Goal: Information Seeking & Learning: Understand process/instructions

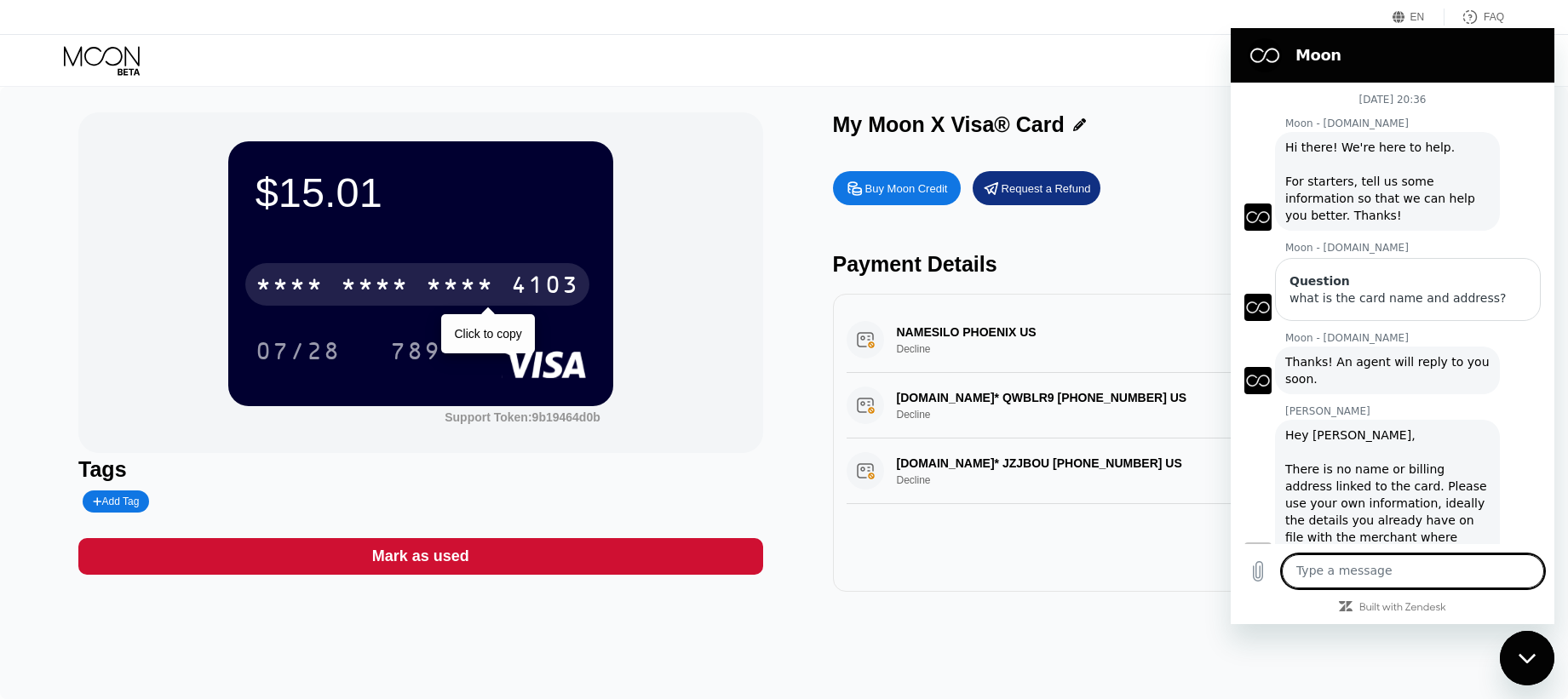
scroll to position [450, 0]
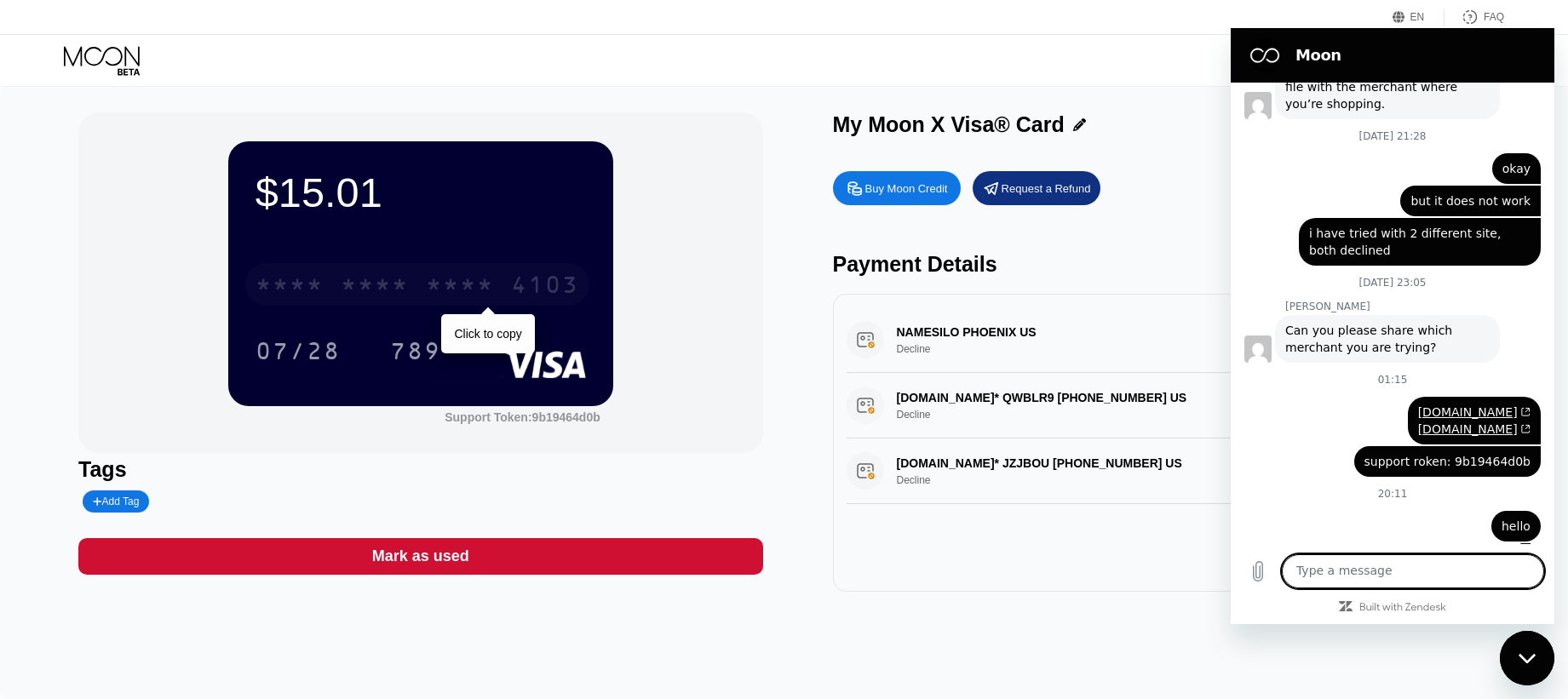
click at [453, 288] on div "* * * *" at bounding box center [459, 286] width 68 height 27
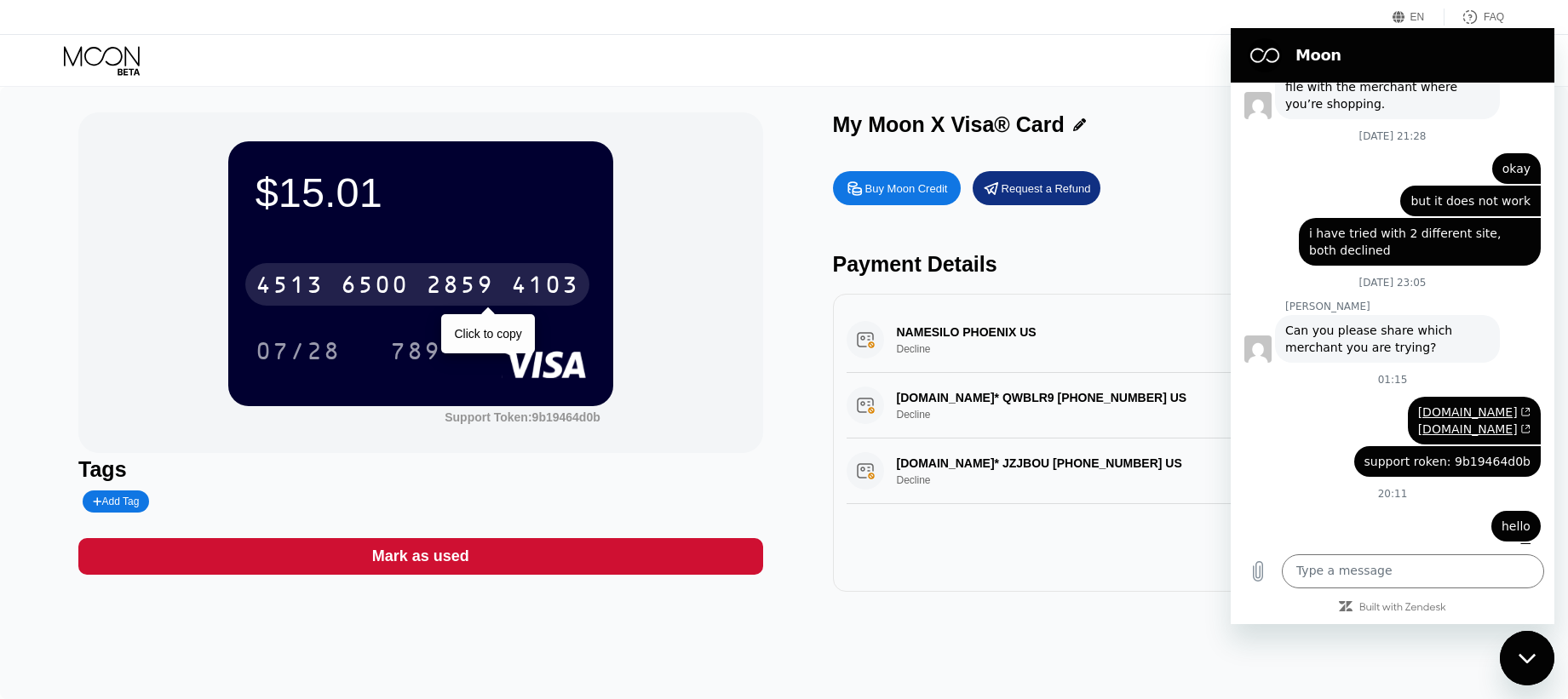
click at [521, 287] on div "4103" at bounding box center [544, 286] width 68 height 27
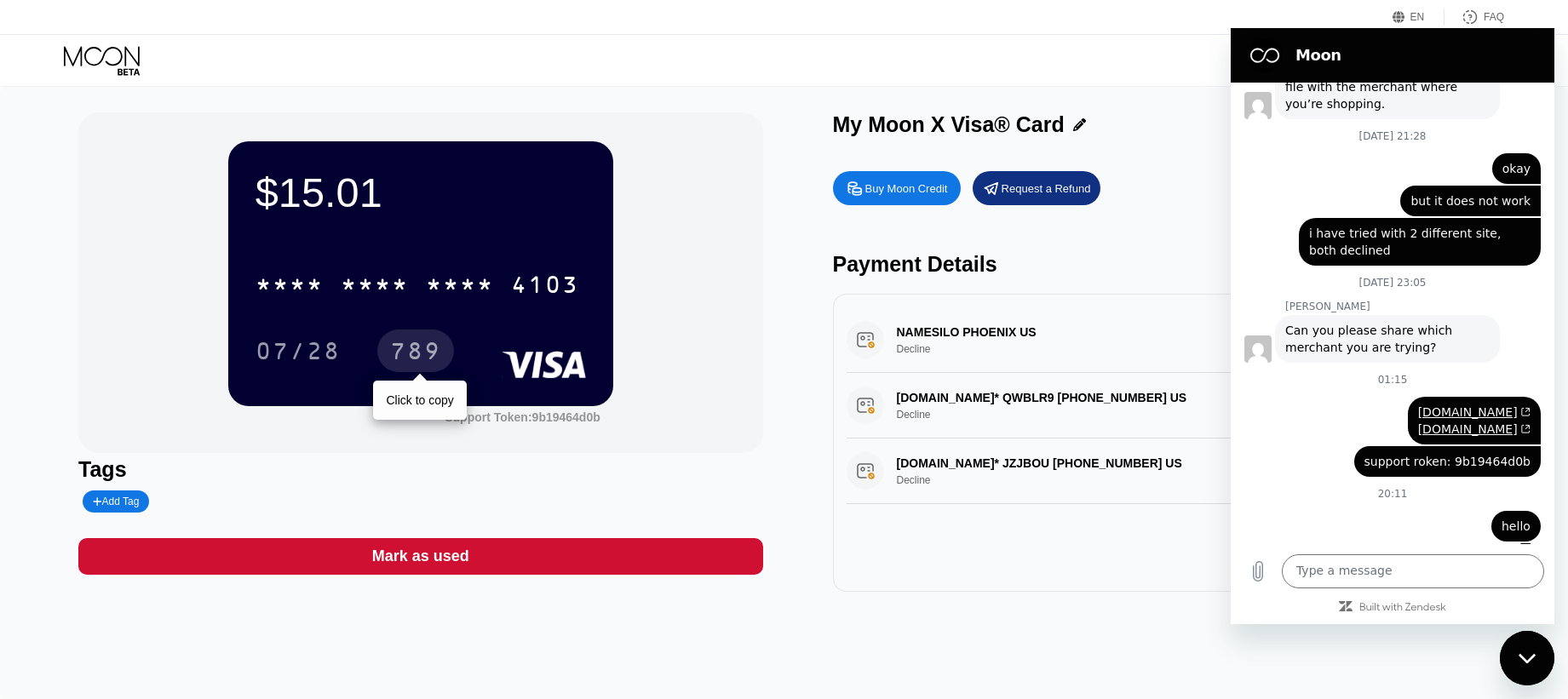
click at [427, 350] on div "789" at bounding box center [415, 352] width 51 height 27
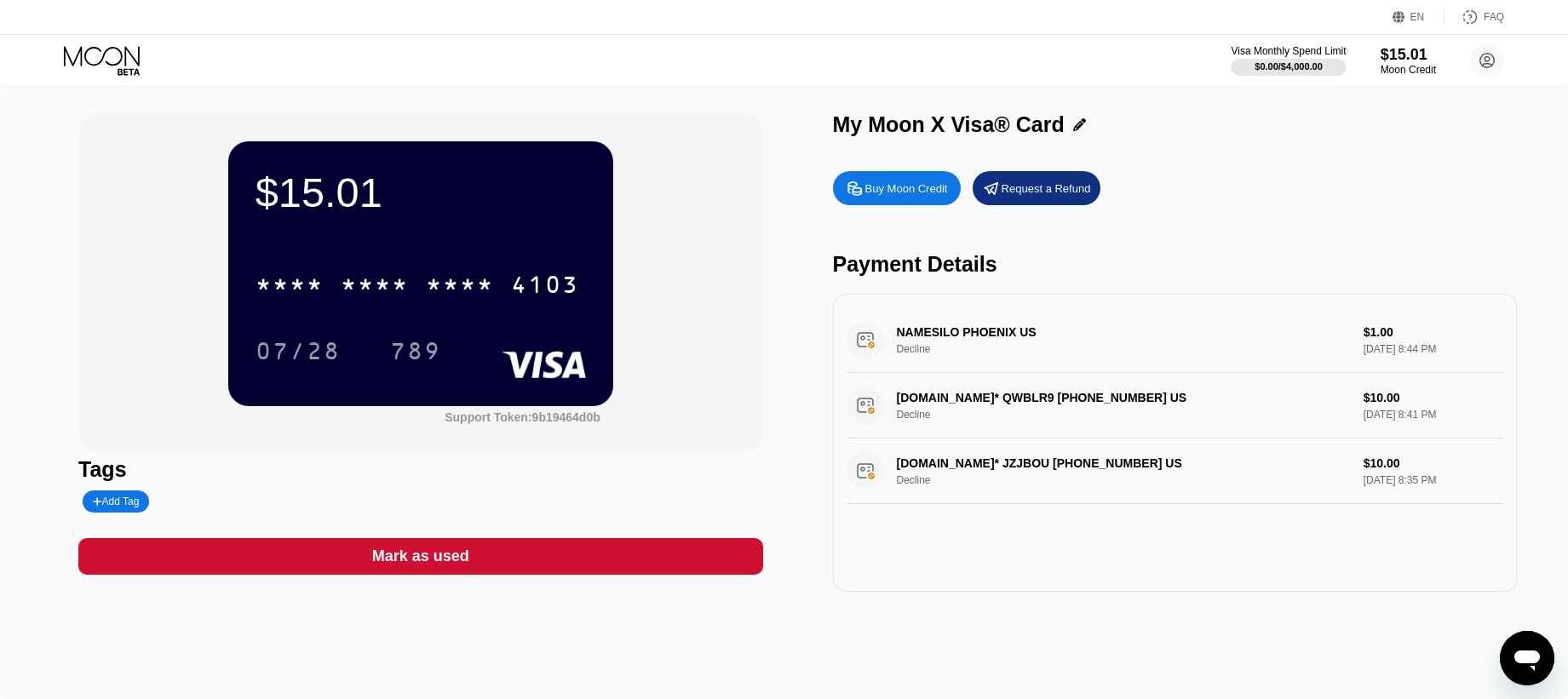
drag, startPoint x: 827, startPoint y: 118, endPoint x: 1029, endPoint y: 129, distance: 202.3
click at [1029, 129] on div "$15.01 * * * * * * * * * * * * 4103 07/28 789 Support Token: 9b19464d0b Tags Ad…" at bounding box center [784, 351] width 1411 height 479
click at [831, 119] on div "$15.01 * * * * * * * * * * * * 4103 07/28 789 Support Token: 9b19464d0b Tags Ad…" at bounding box center [784, 351] width 1411 height 479
drag, startPoint x: 835, startPoint y: 120, endPoint x: 1057, endPoint y: 121, distance: 222.0
click at [1057, 121] on div "My Moon X Visa® Card" at bounding box center [949, 124] width 232 height 24
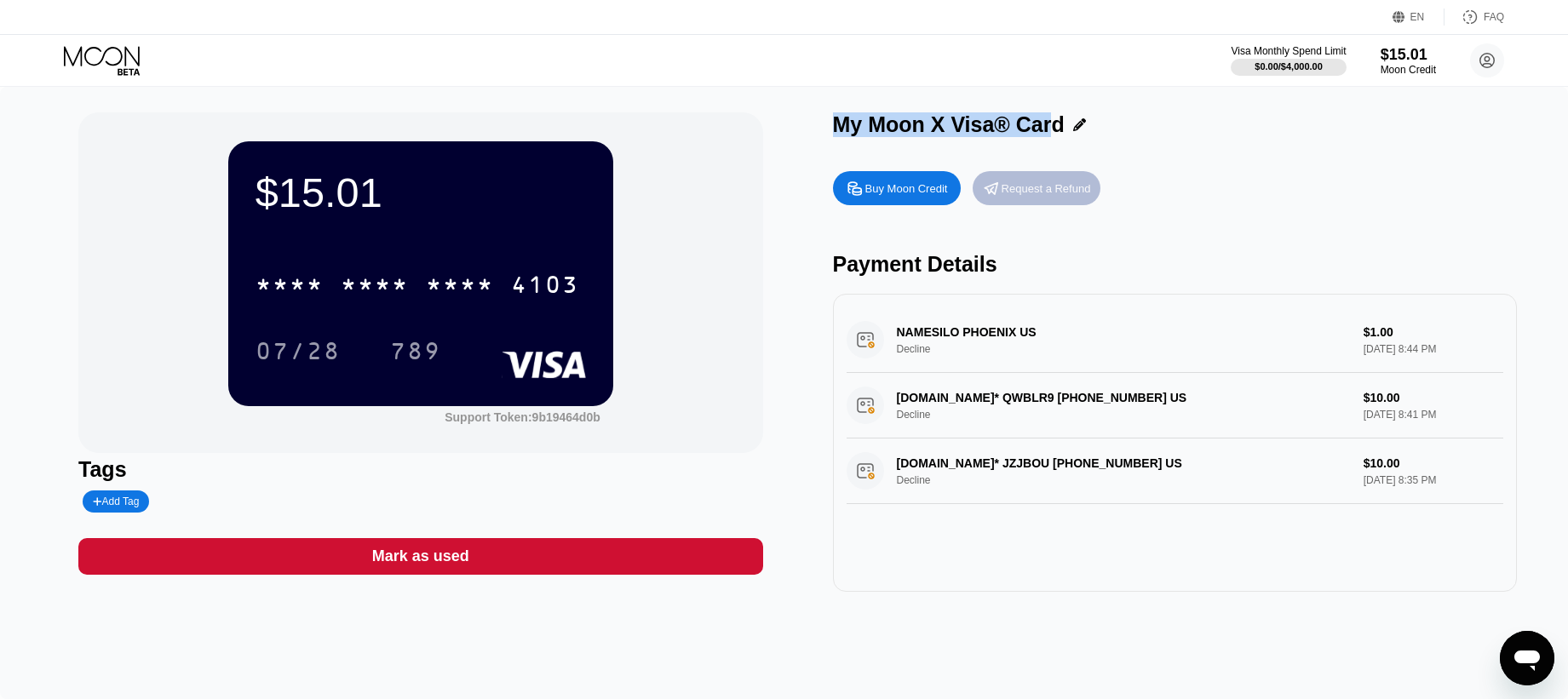
click at [1016, 192] on div "Request a Refund" at bounding box center [1046, 188] width 90 height 14
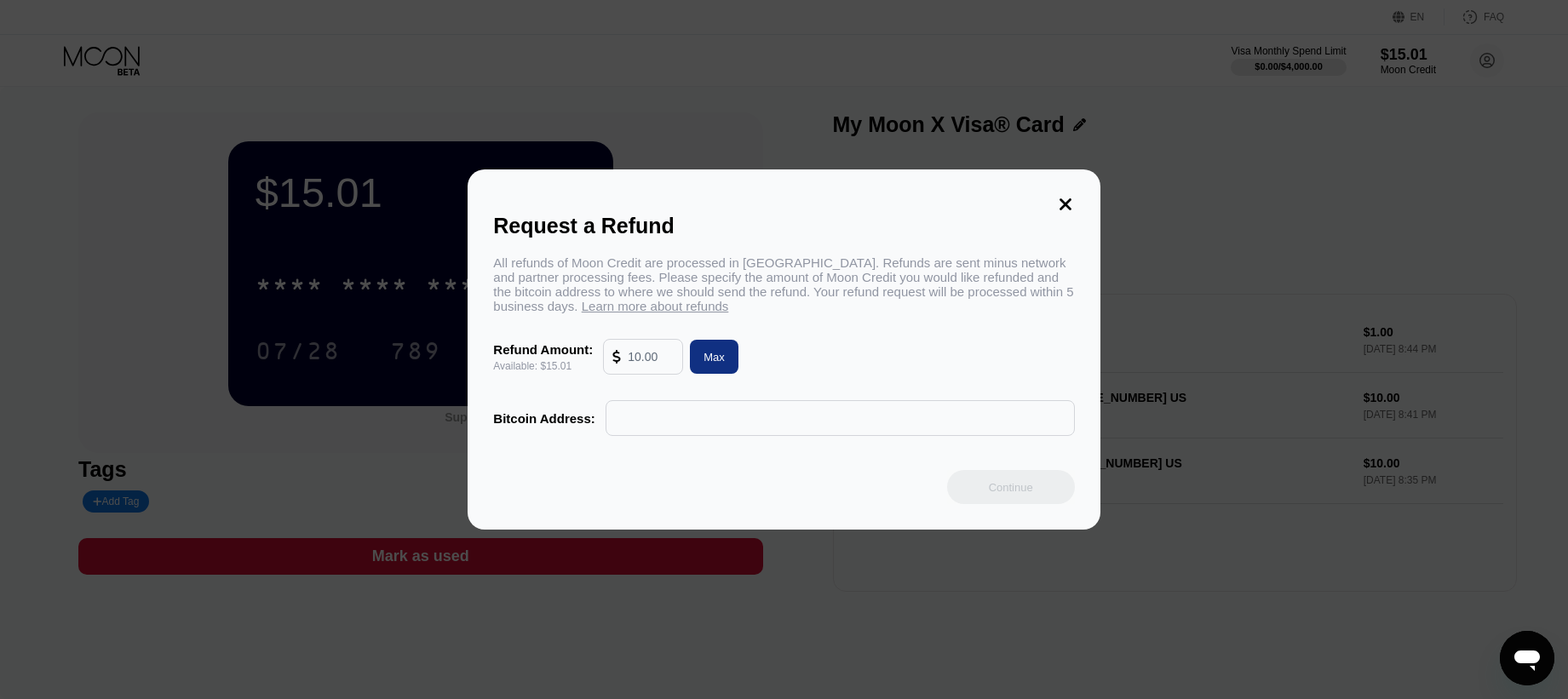
click at [699, 425] on input "text" at bounding box center [841, 418] width 451 height 34
click at [700, 356] on div "Max" at bounding box center [714, 356] width 49 height 34
type input "15.01"
click at [1067, 206] on icon at bounding box center [1065, 204] width 12 height 12
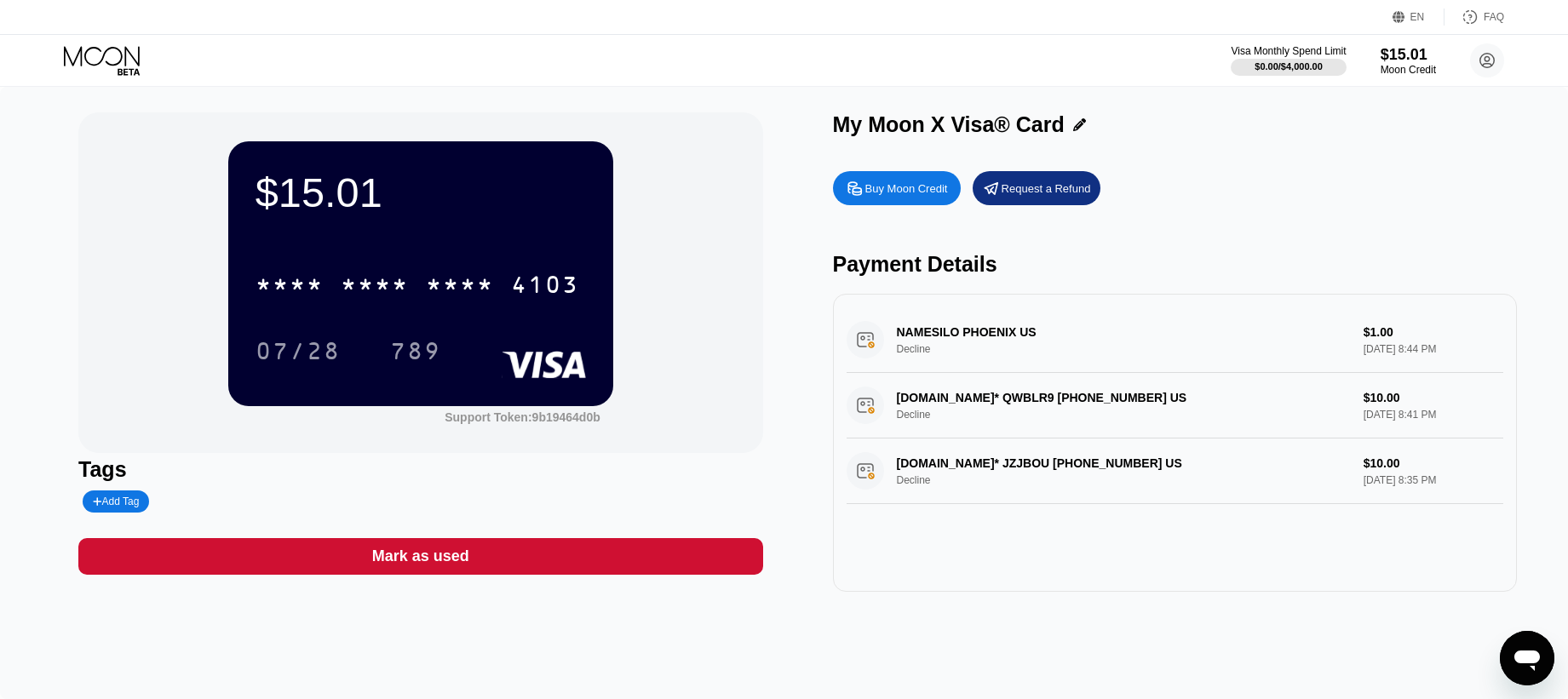
click at [1489, 21] on div "FAQ" at bounding box center [1494, 17] width 21 height 12
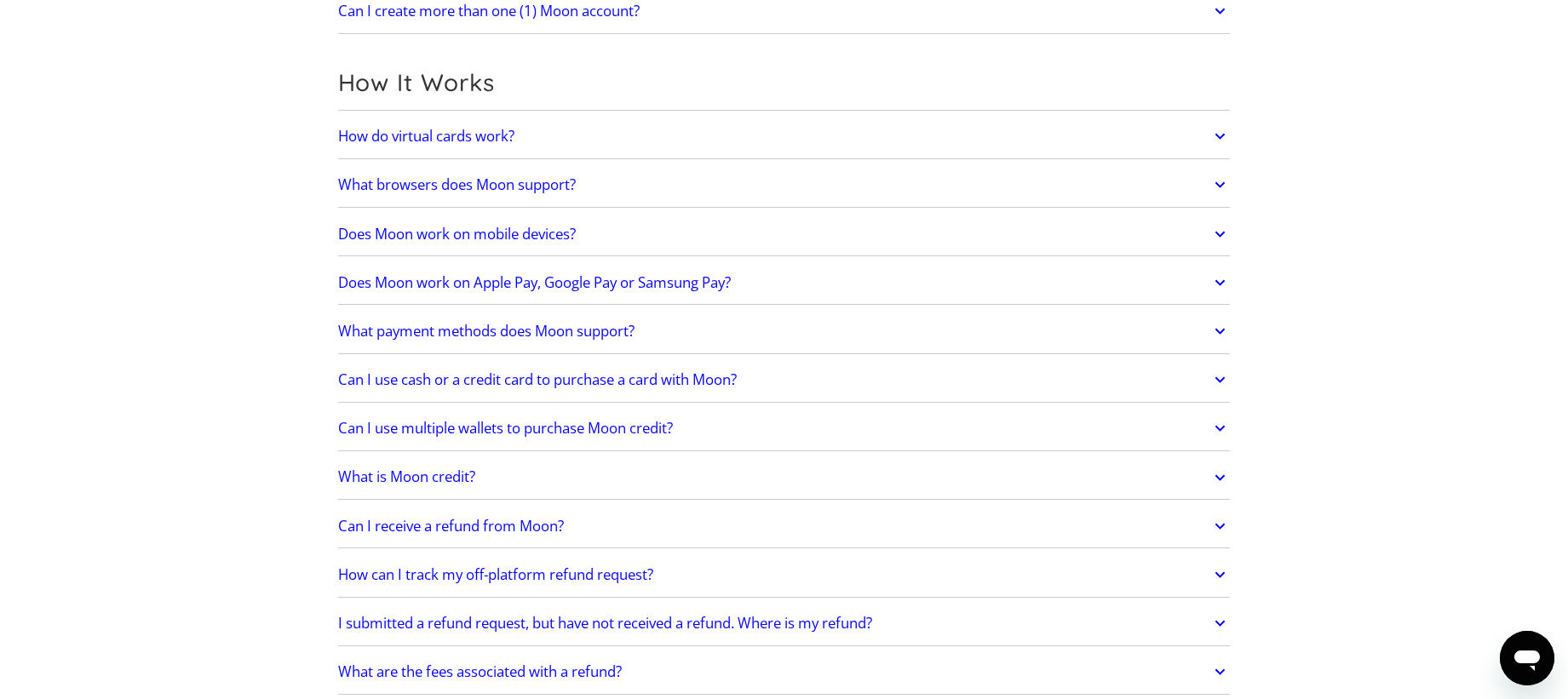
scroll to position [515, 0]
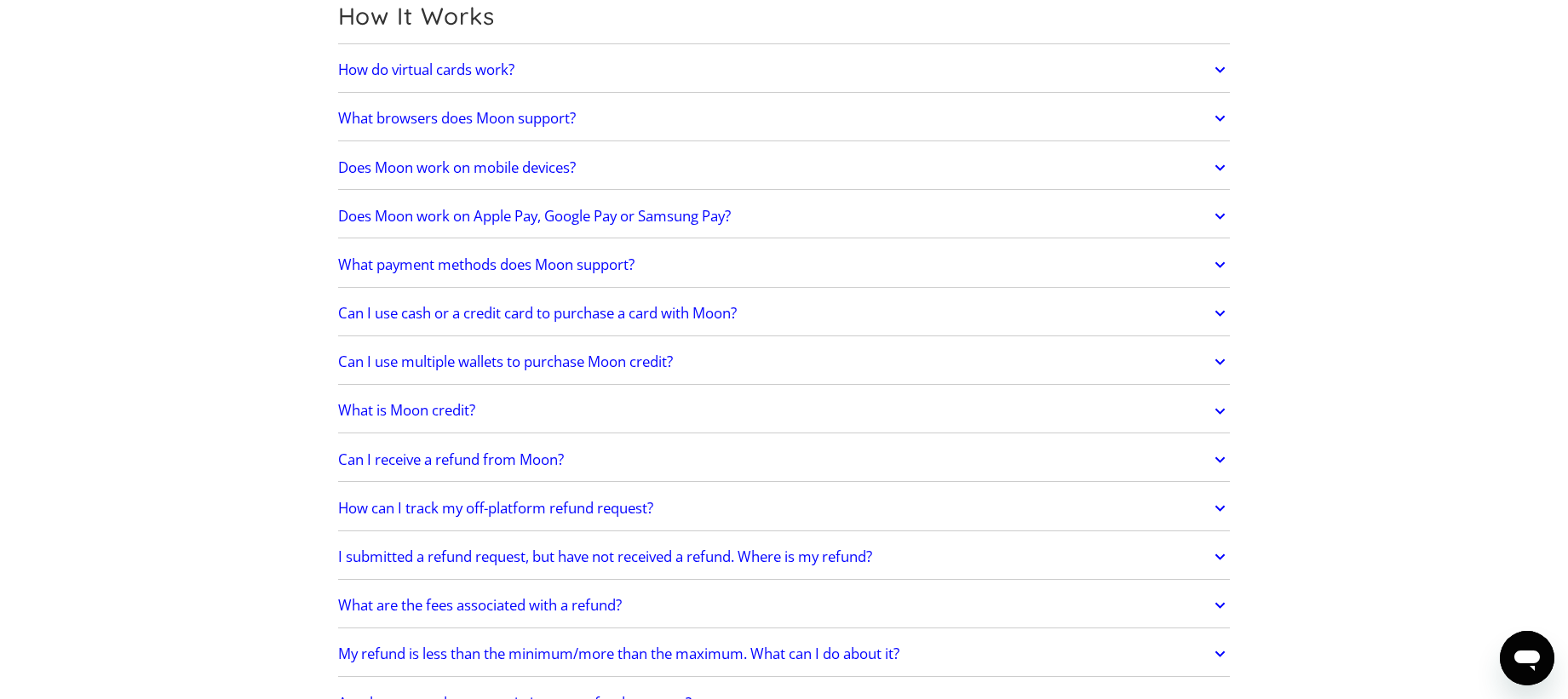
click at [489, 464] on h2 "Can I receive a refund from Moon?" at bounding box center [451, 460] width 225 height 17
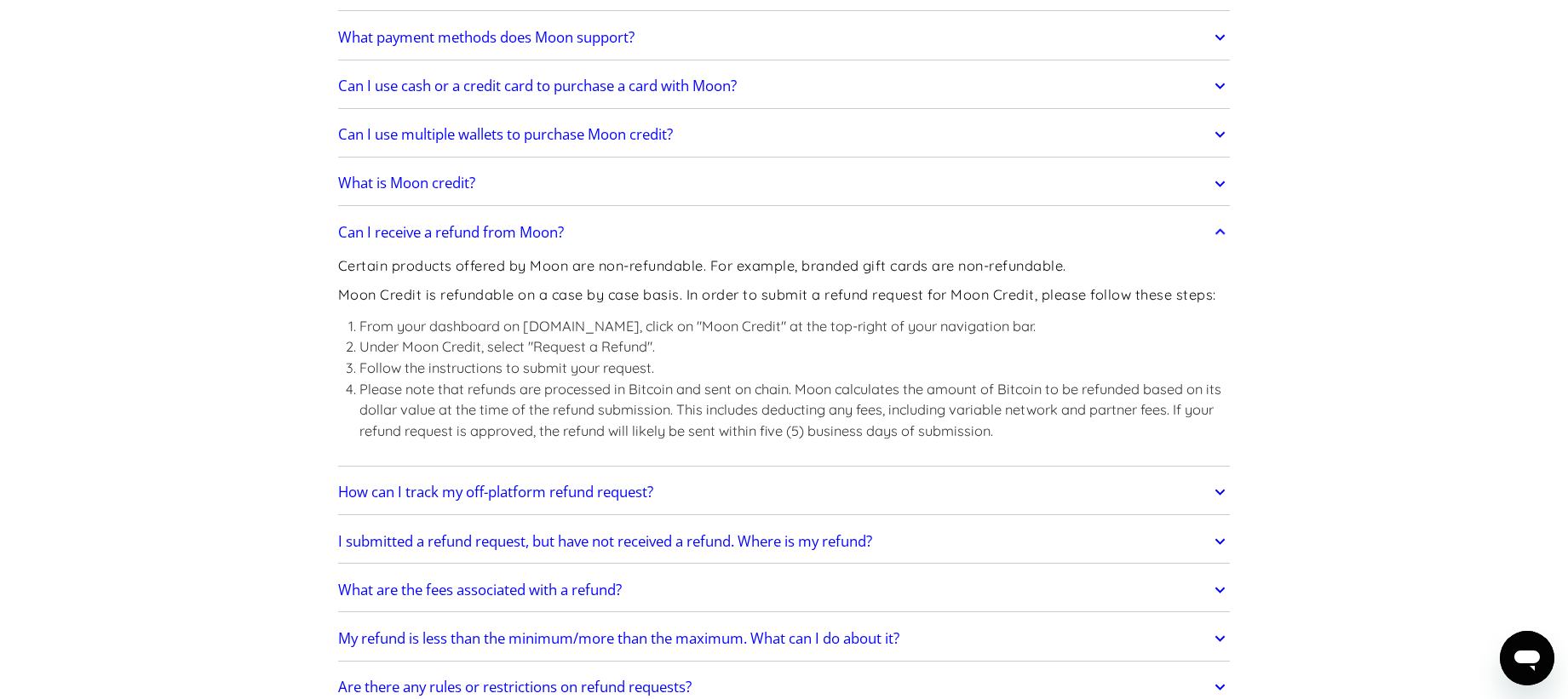
scroll to position [749, 0]
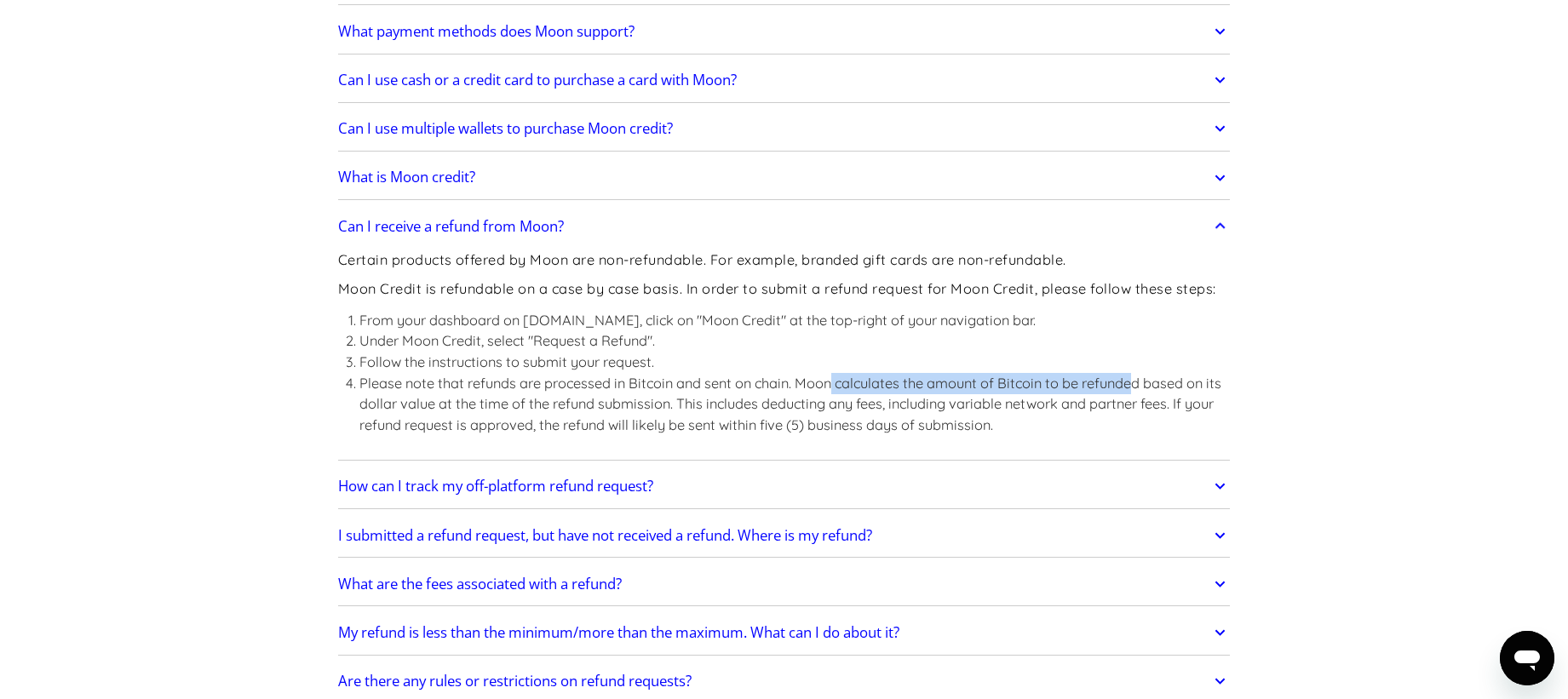
drag, startPoint x: 835, startPoint y: 381, endPoint x: 1139, endPoint y: 377, distance: 304.0
click at [1139, 377] on li "Please note that refunds are processed in Bitcoin and sent on chain. Moon calcu…" at bounding box center [795, 404] width 871 height 63
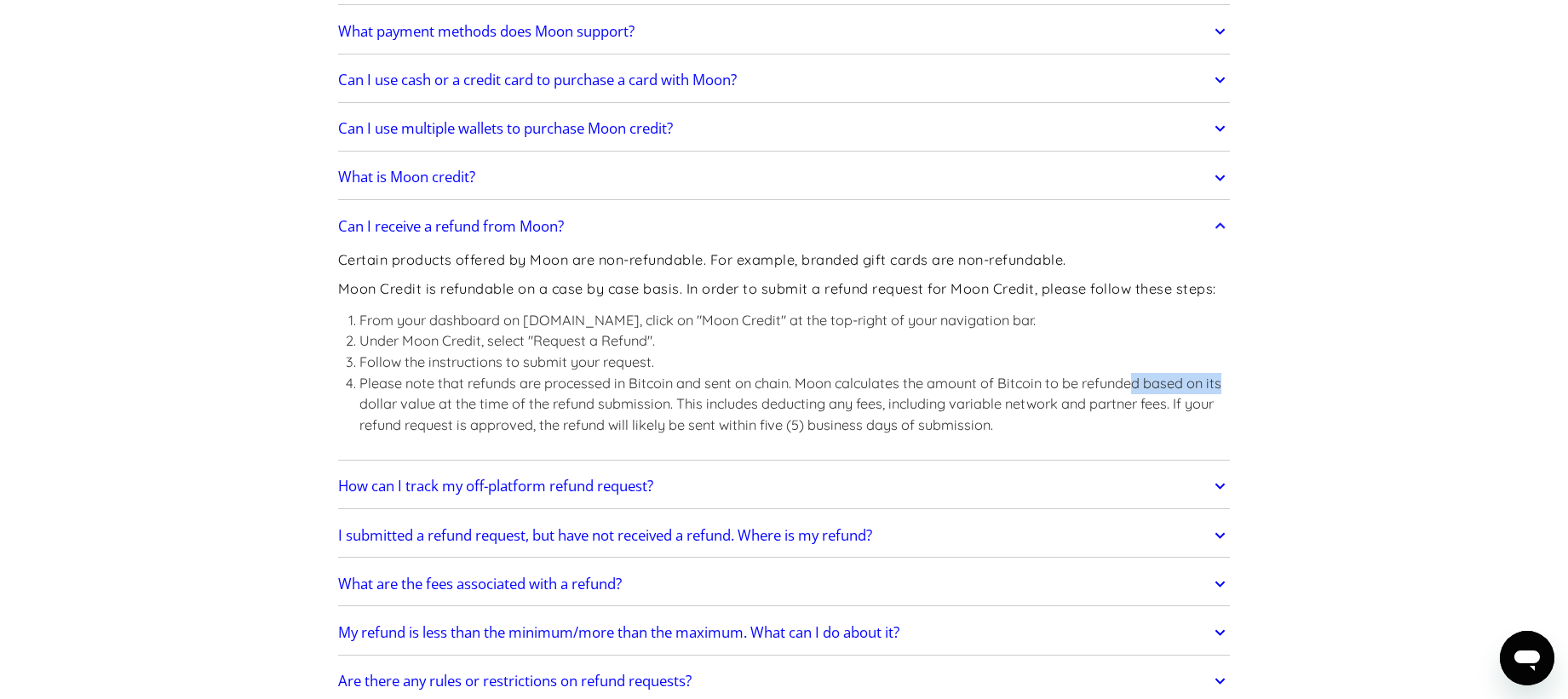
drag, startPoint x: 1139, startPoint y: 377, endPoint x: 1234, endPoint y: 382, distance: 95.1
drag, startPoint x: 677, startPoint y: 405, endPoint x: 888, endPoint y: 407, distance: 211.0
click at [888, 407] on li "Please note that refunds are processed in Bitcoin and sent on chain. Moon calcu…" at bounding box center [795, 404] width 871 height 63
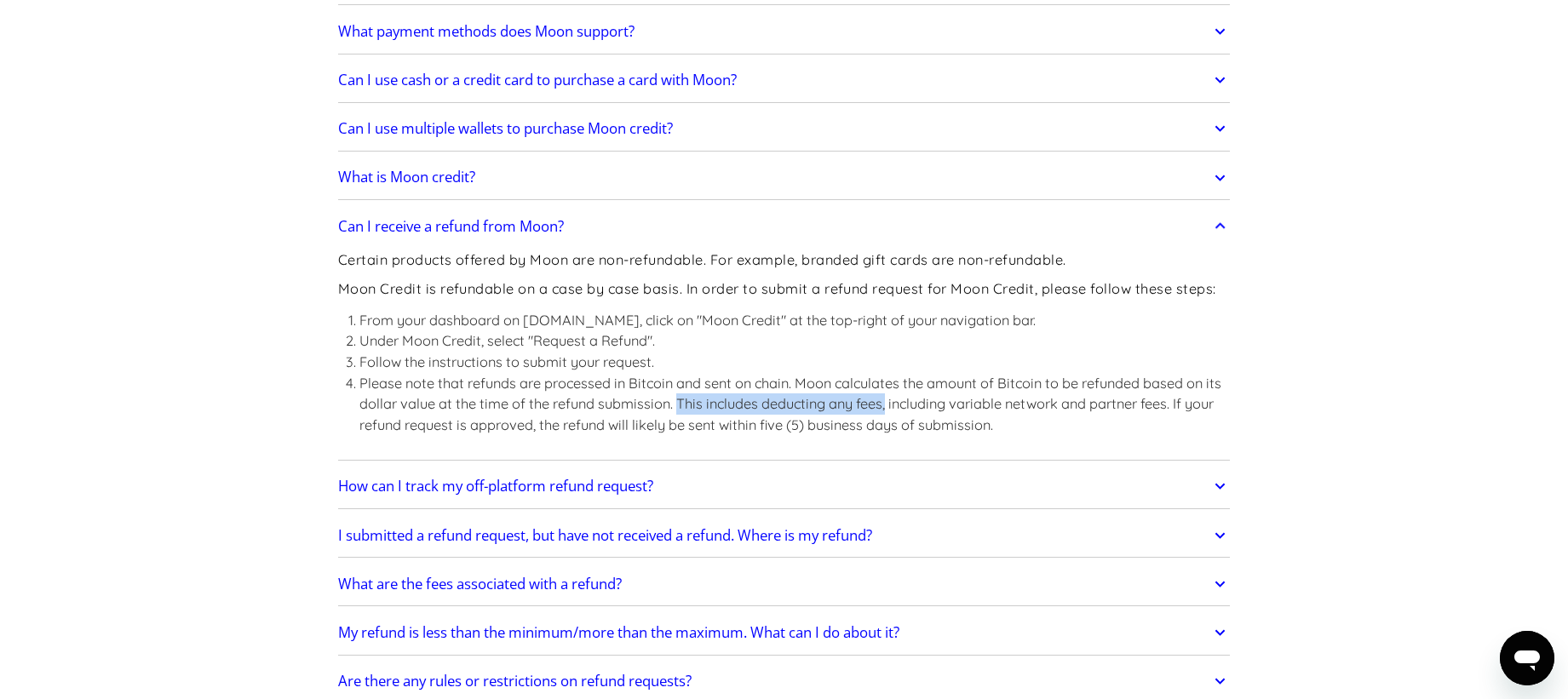
click at [888, 407] on li "Please note that refunds are processed in Bitcoin and sent on chain. Moon calcu…" at bounding box center [795, 404] width 871 height 63
drag, startPoint x: 888, startPoint y: 407, endPoint x: 1140, endPoint y: 407, distance: 252.0
click at [1140, 407] on li "Please note that refunds are processed in Bitcoin and sent on chain. Moon calcu…" at bounding box center [795, 404] width 871 height 63
click at [912, 492] on link "How can I track my off-platform refund request?" at bounding box center [784, 486] width 893 height 36
